Goal: Task Accomplishment & Management: Manage account settings

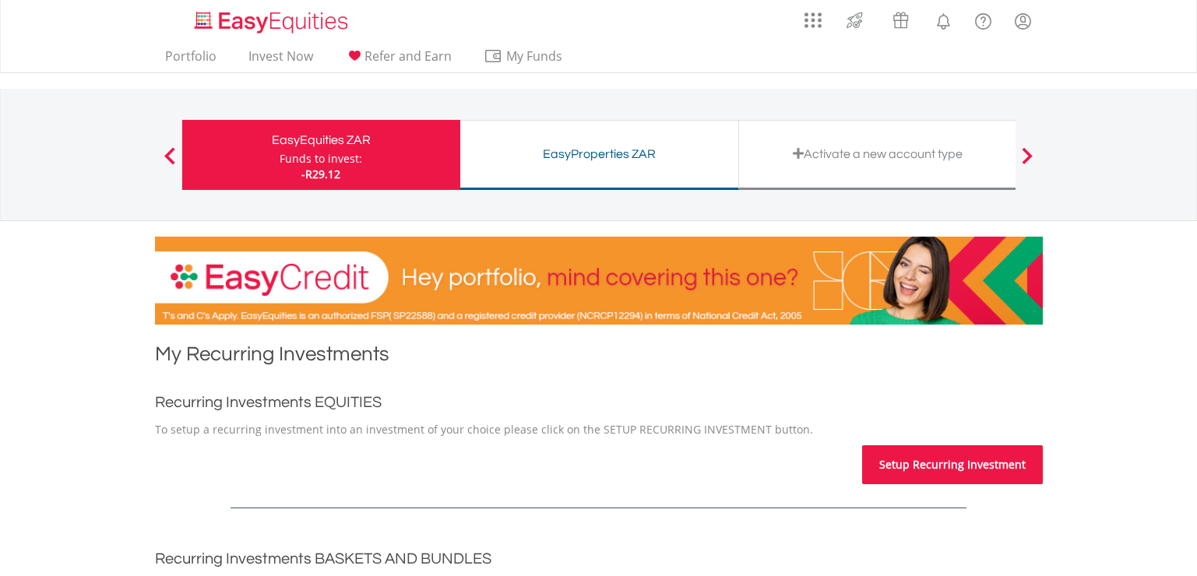
click at [923, 462] on link "Setup Recurring Investment" at bounding box center [952, 464] width 181 height 39
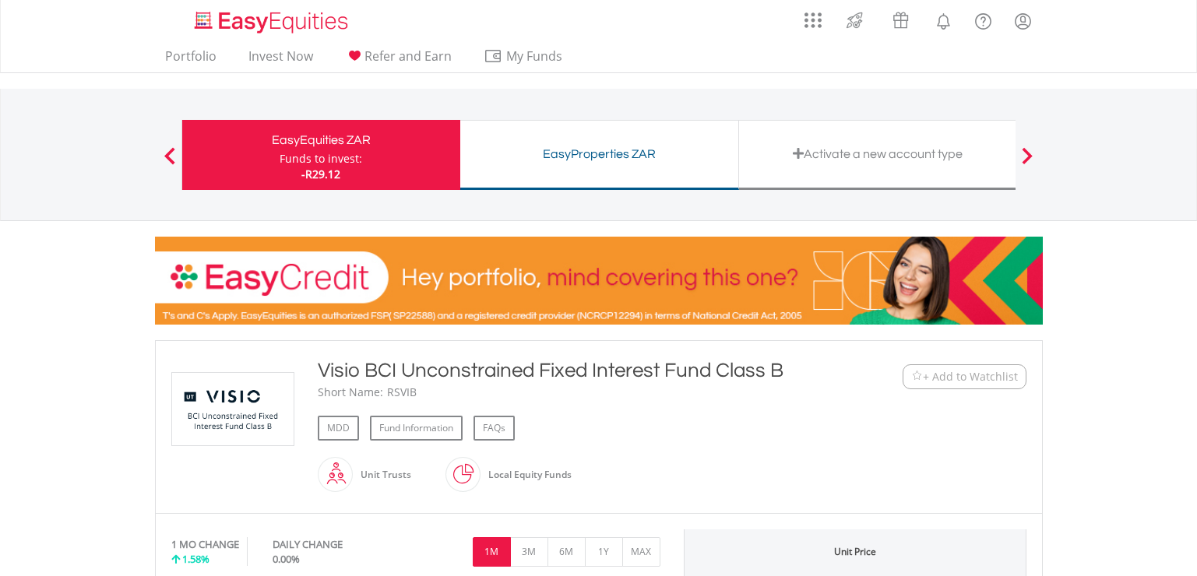
click at [360, 166] on div "Funds to invest: -R29.12" at bounding box center [320, 166] width 83 height 31
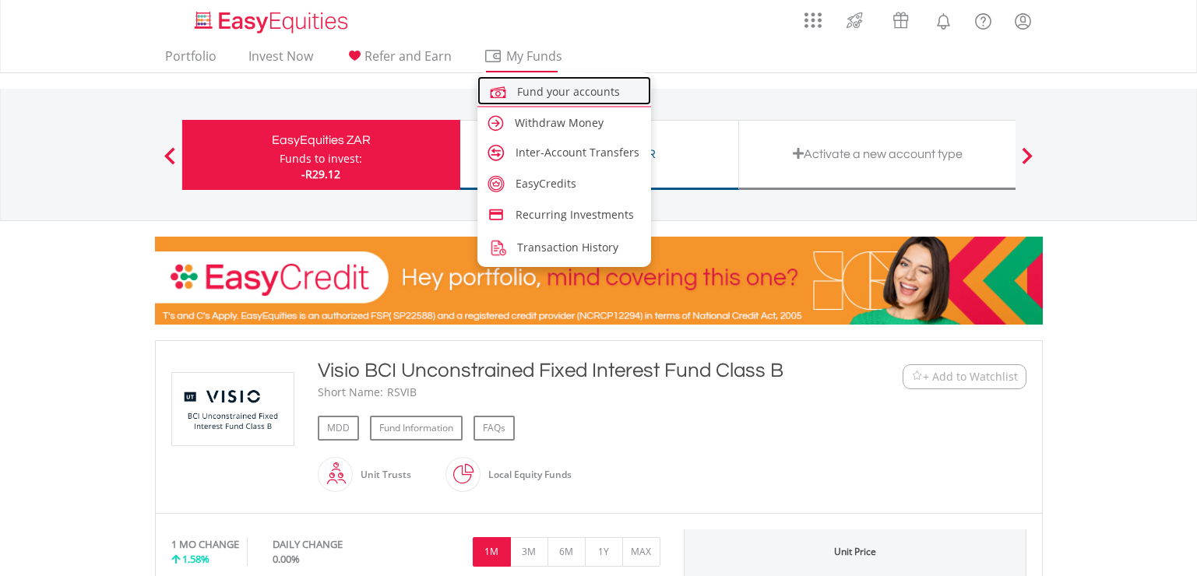
click at [548, 90] on span "Fund your accounts" at bounding box center [568, 91] width 103 height 15
